Goal: Find specific page/section: Find specific page/section

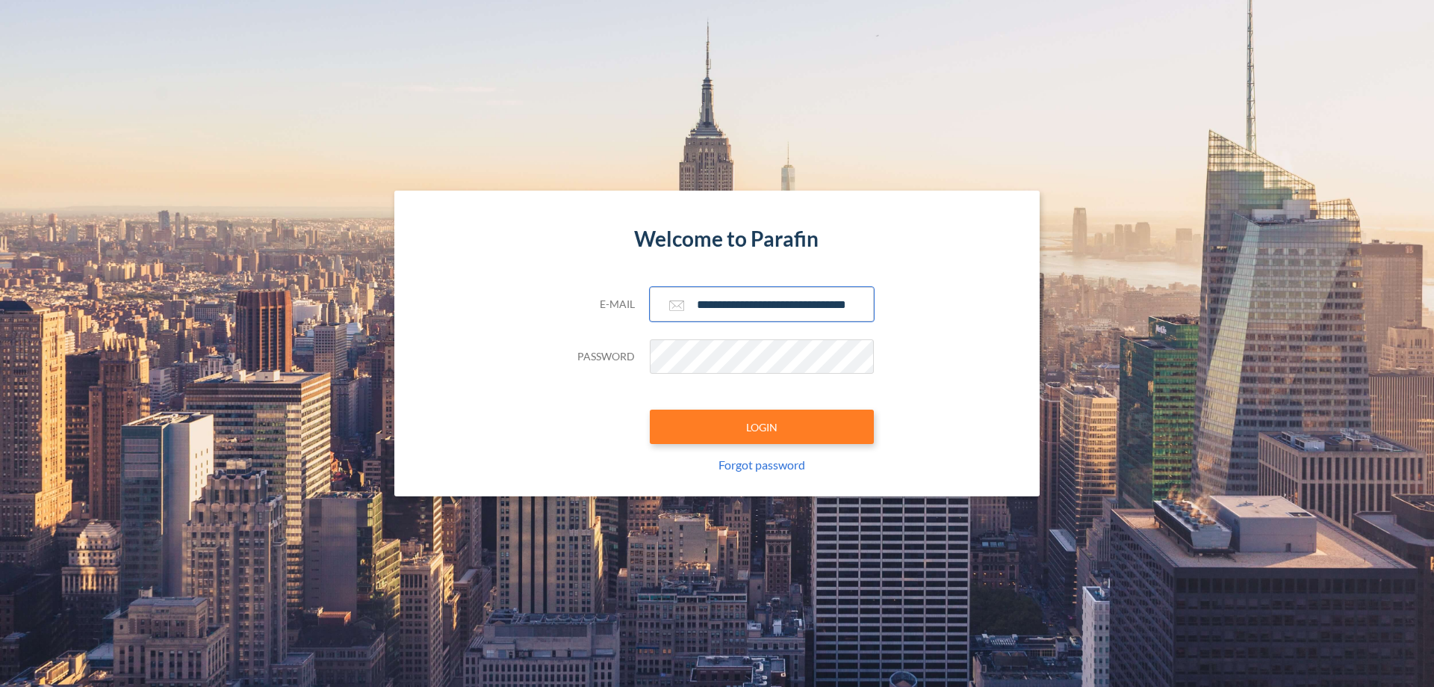
type input "**********"
click at [762, 427] on button "LOGIN" at bounding box center [762, 426] width 224 height 34
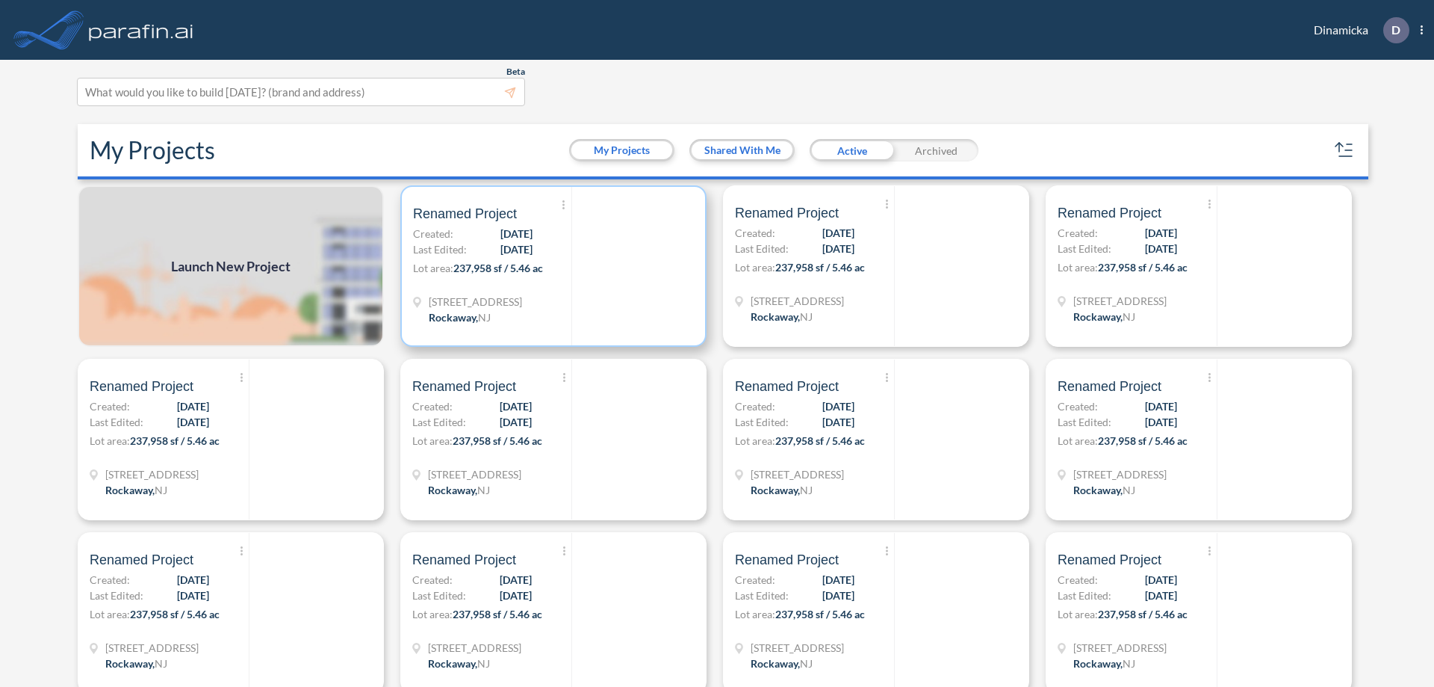
scroll to position [4, 0]
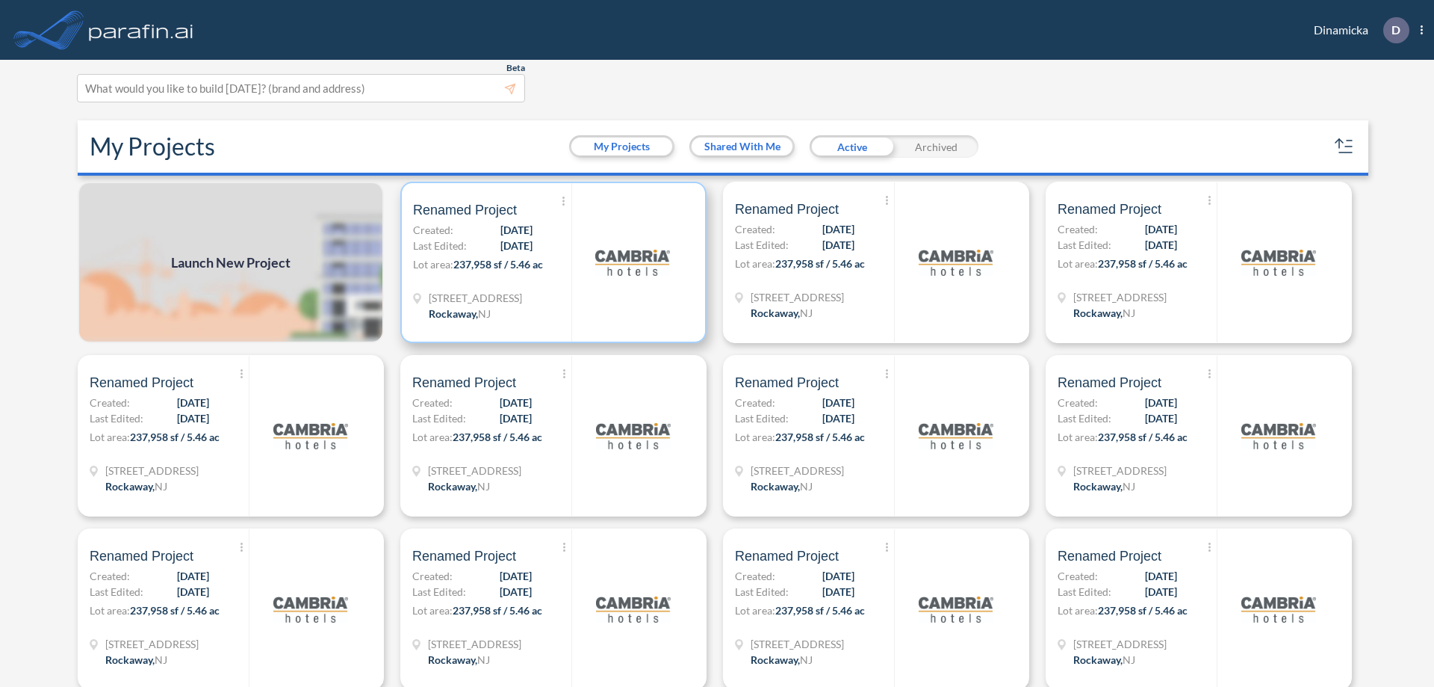
click at [551, 262] on p "Lot area: 237,958 sf / 5.46 ac" at bounding box center [492, 267] width 158 height 22
